Goal: Information Seeking & Learning: Check status

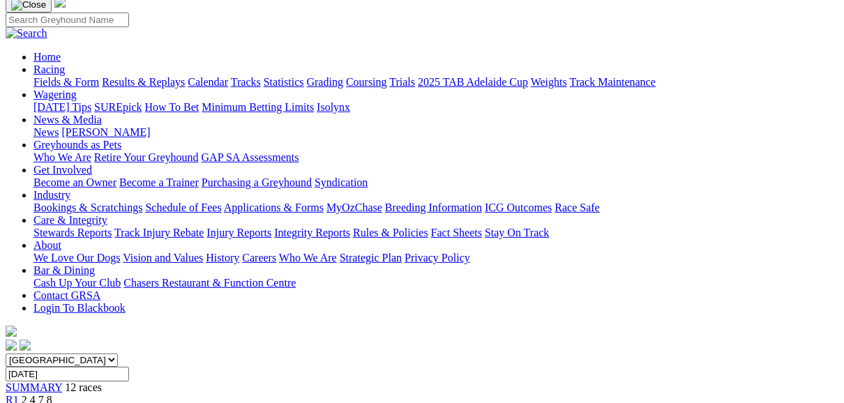
scroll to position [112, 0]
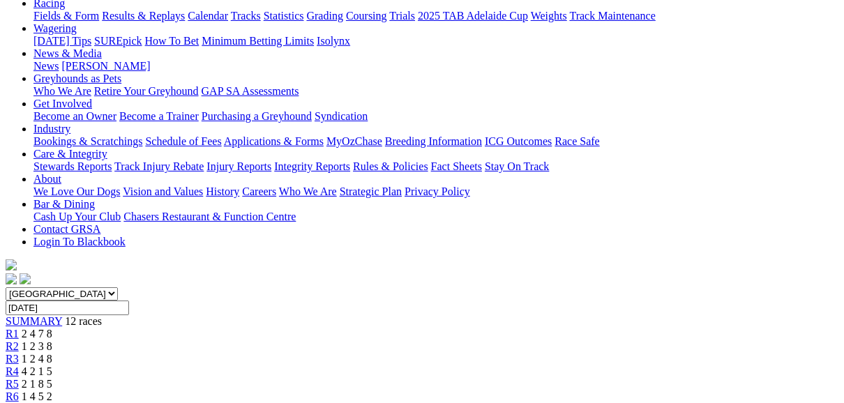
scroll to position [223, 0]
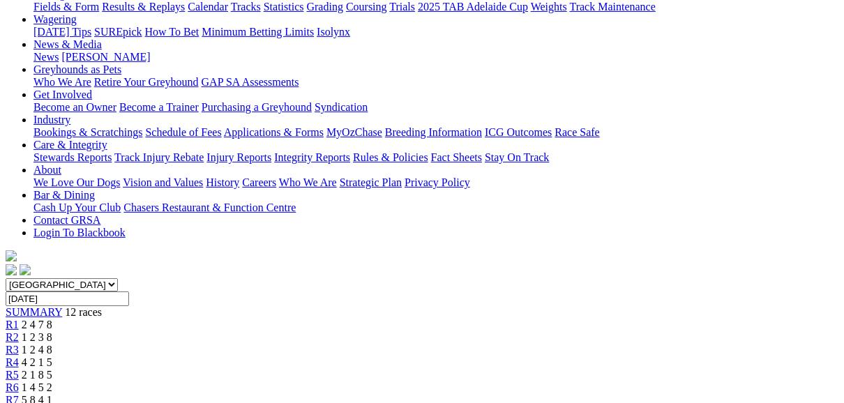
scroll to position [167, 0]
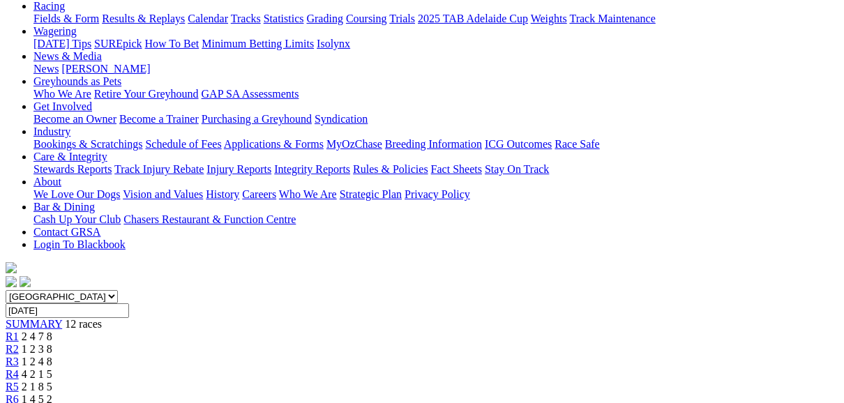
scroll to position [167, 0]
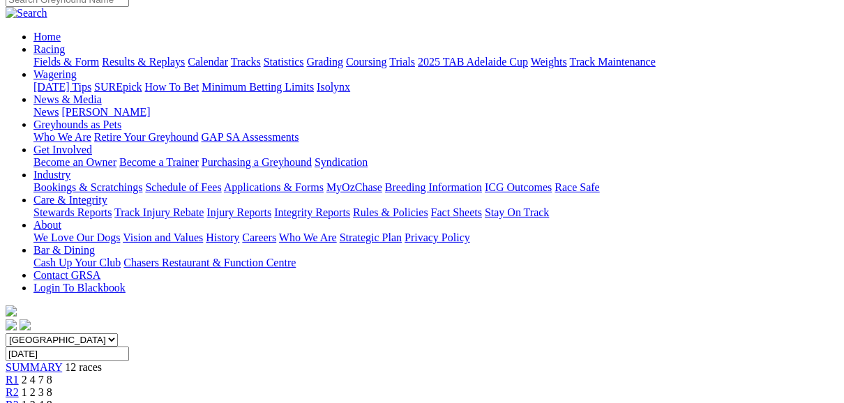
scroll to position [112, 0]
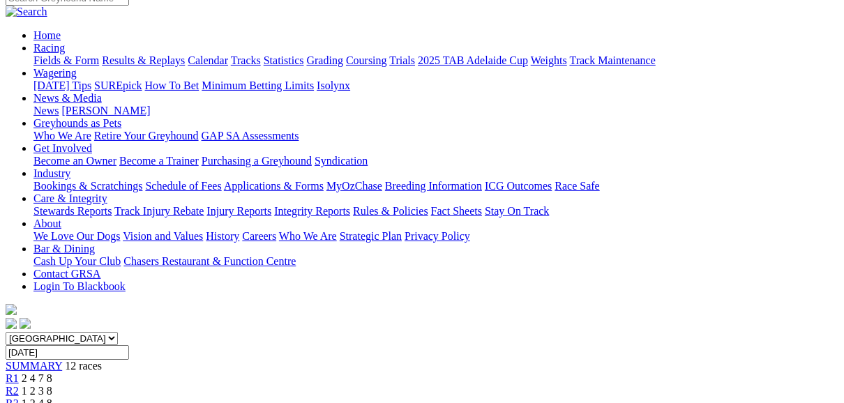
scroll to position [167, 0]
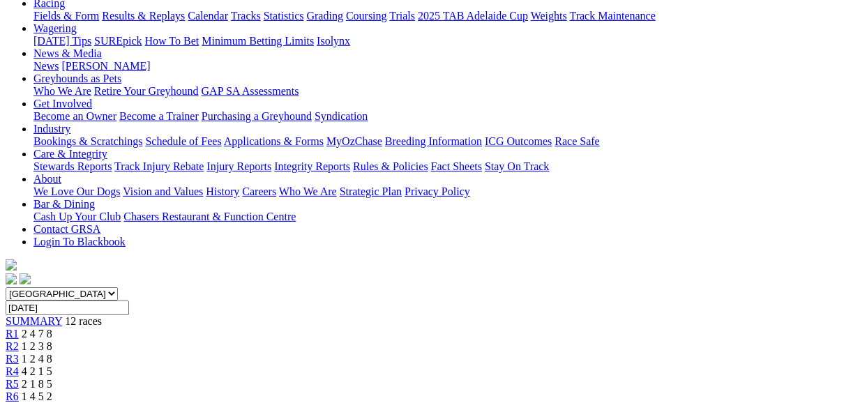
click at [19, 403] on span "R7" at bounding box center [12, 409] width 13 height 12
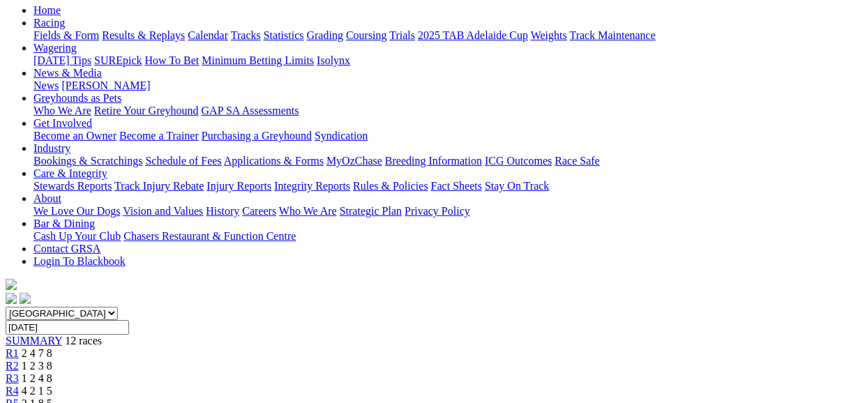
scroll to position [167, 0]
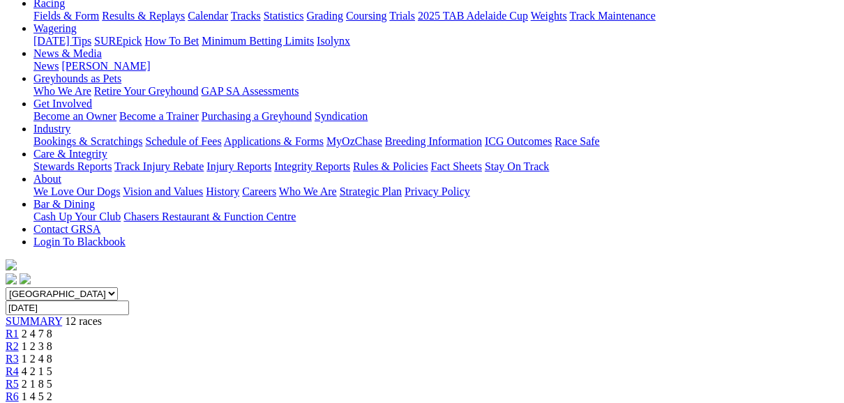
click at [19, 391] on span "R6" at bounding box center [12, 397] width 13 height 12
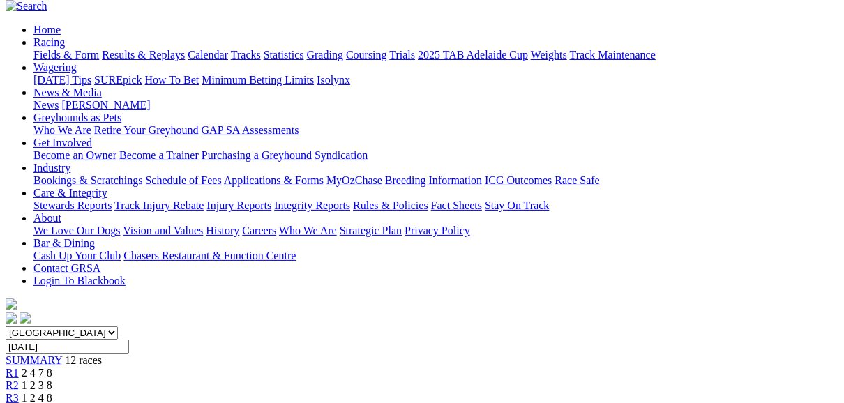
scroll to position [112, 0]
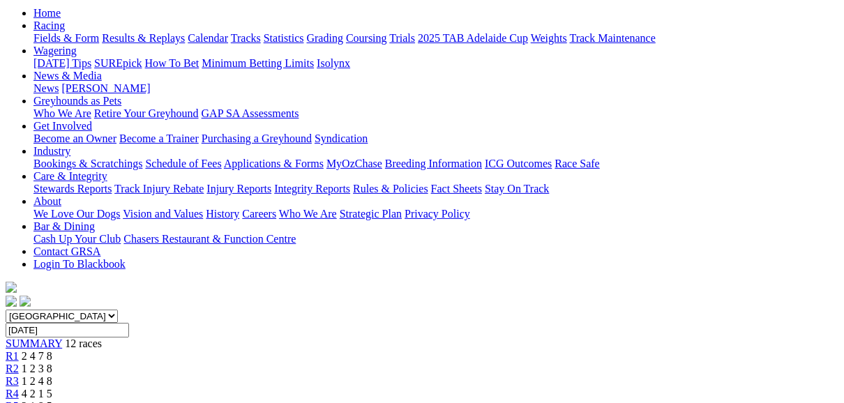
scroll to position [167, 0]
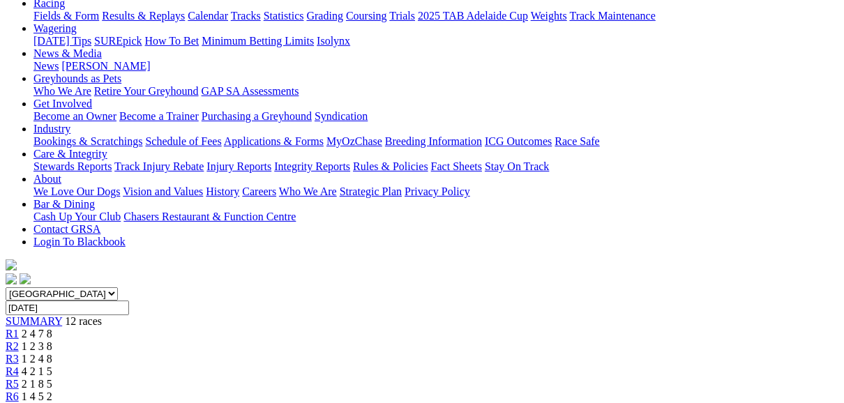
click at [52, 366] on span "4 2 1 5" at bounding box center [37, 372] width 31 height 12
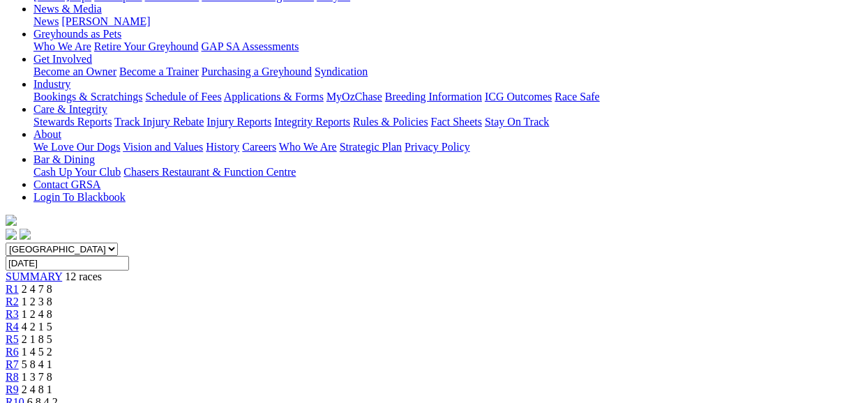
scroll to position [167, 0]
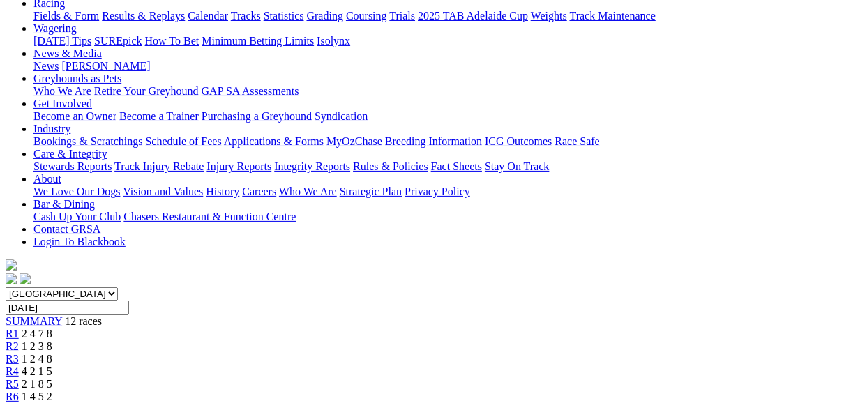
click at [19, 353] on span "R3" at bounding box center [12, 359] width 13 height 12
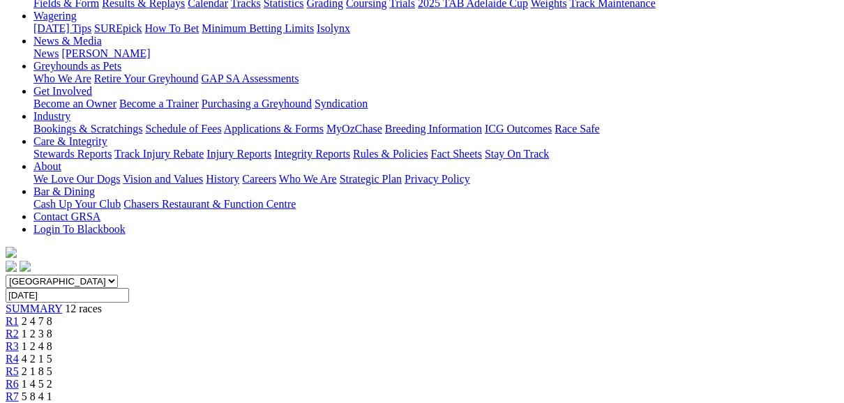
scroll to position [167, 0]
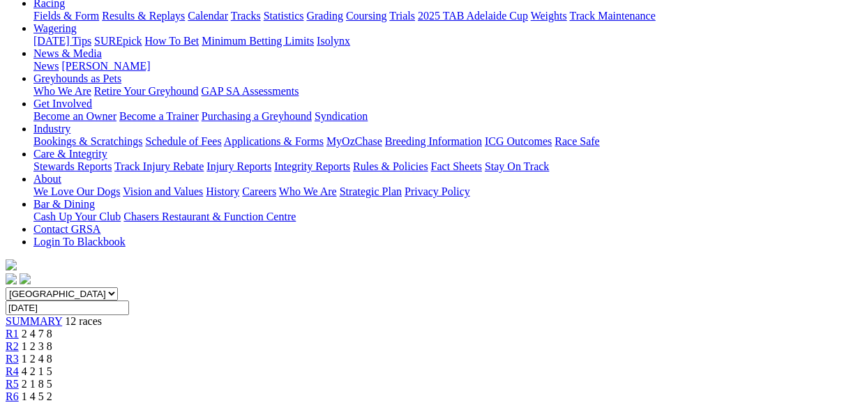
click at [19, 340] on span "R2" at bounding box center [12, 346] width 13 height 12
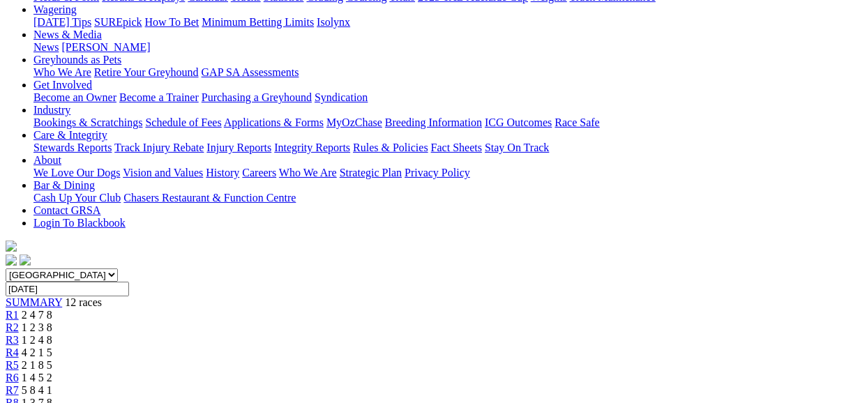
scroll to position [167, 0]
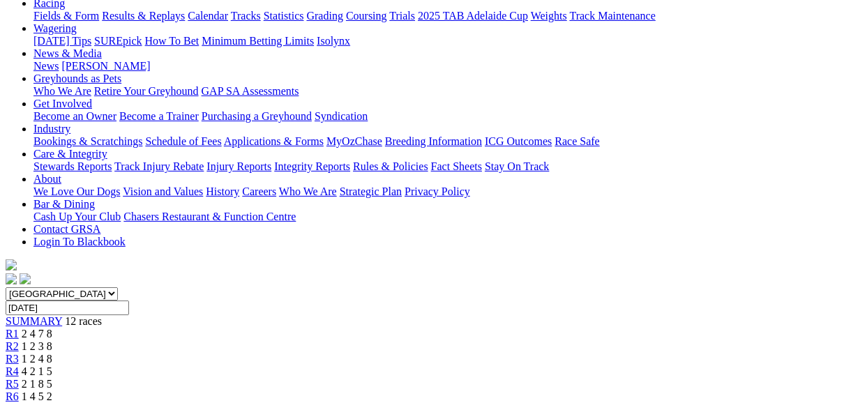
click at [19, 328] on span "R1" at bounding box center [12, 334] width 13 height 12
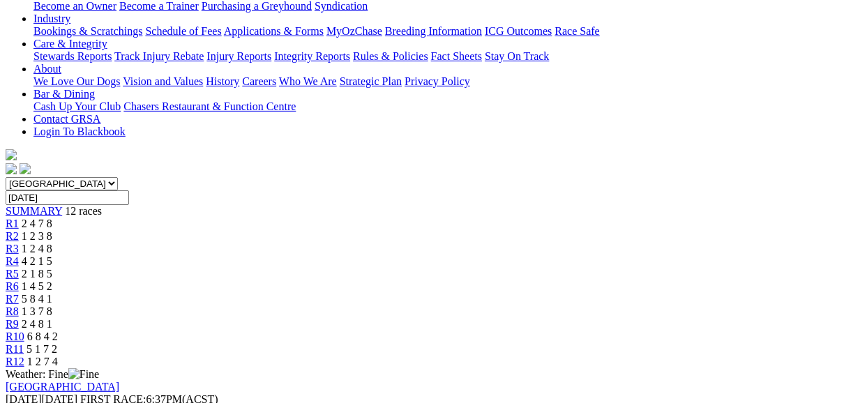
scroll to position [279, 0]
